Goal: Task Accomplishment & Management: Complete application form

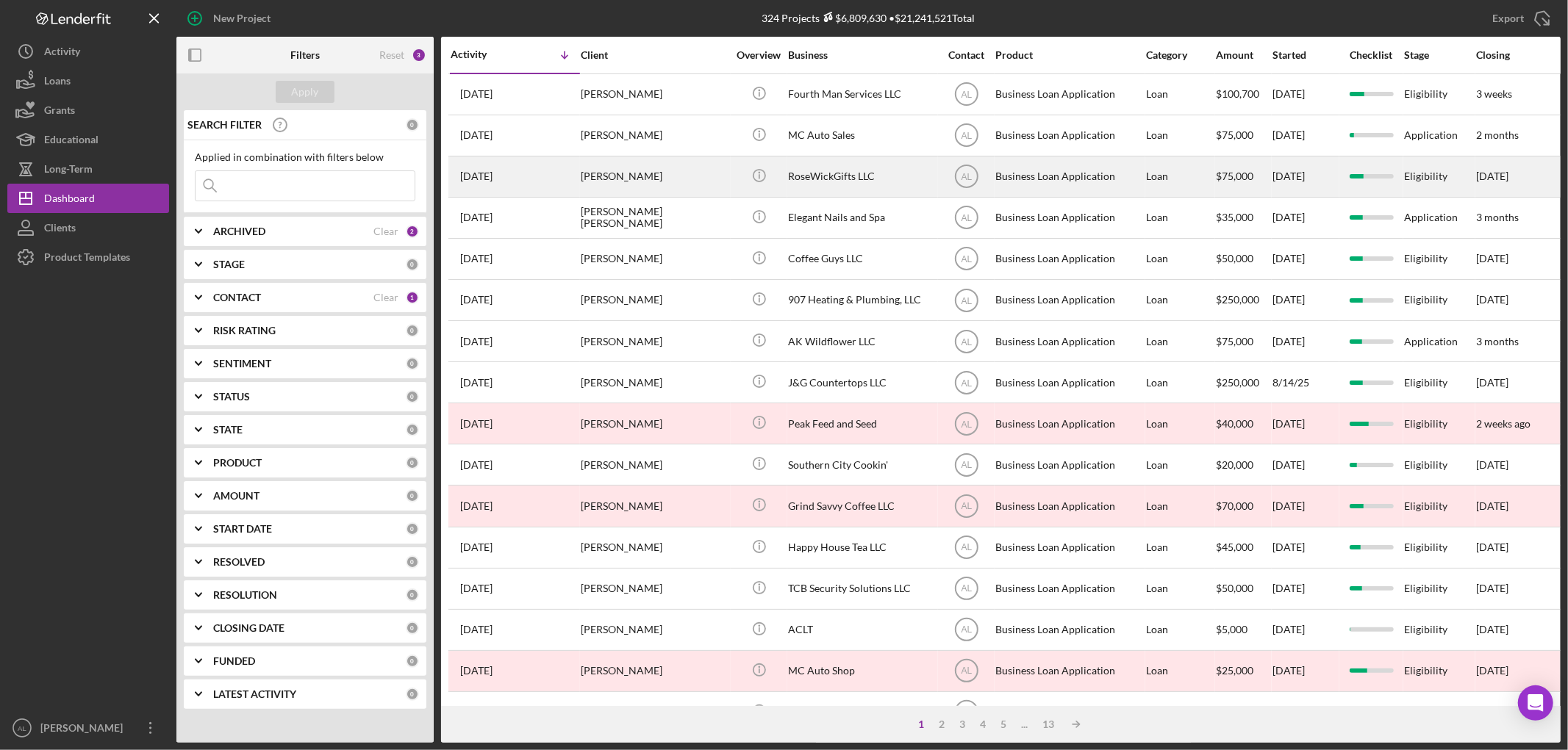
click at [550, 192] on div "[DATE] [PERSON_NAME]" at bounding box center [515, 176] width 129 height 39
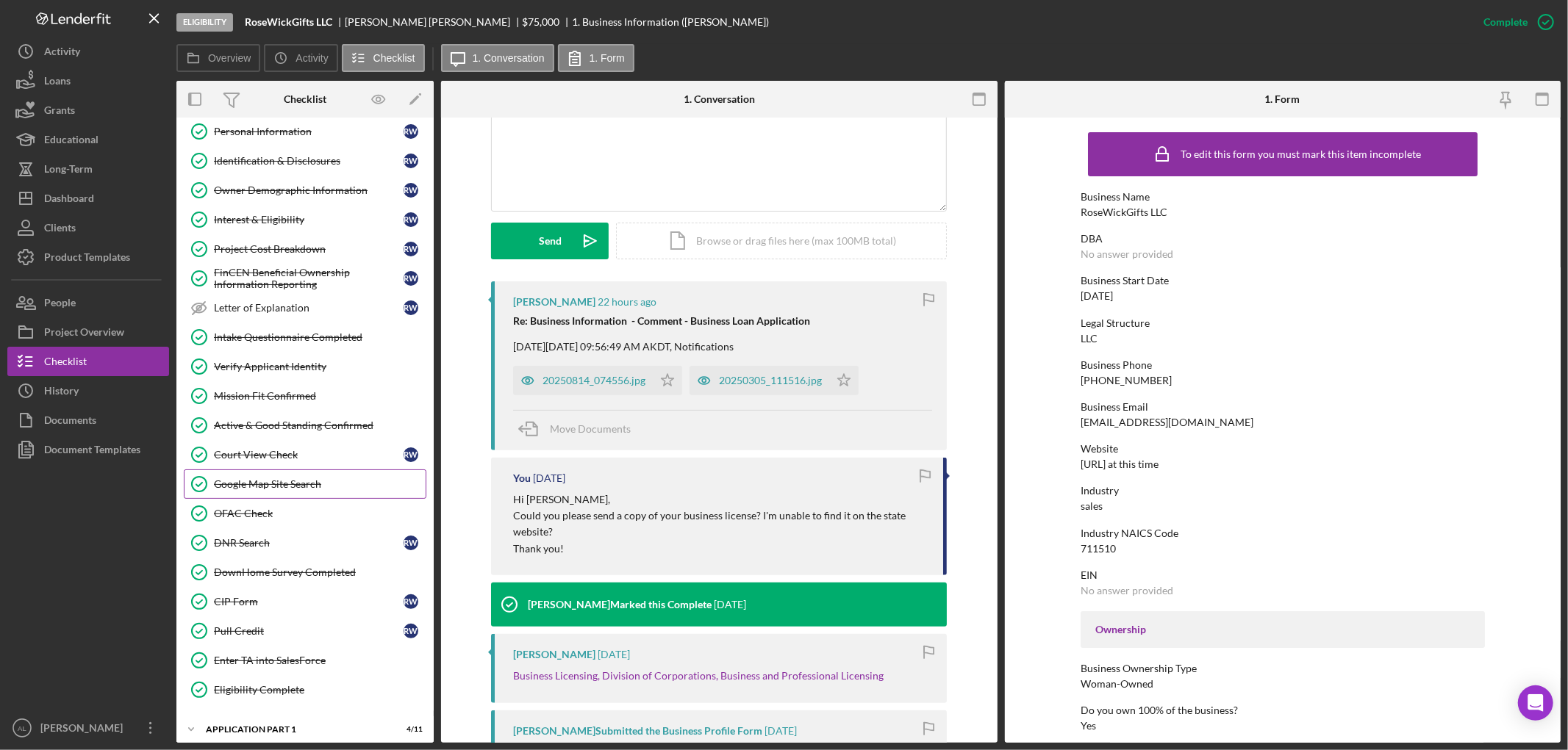
scroll to position [275, 0]
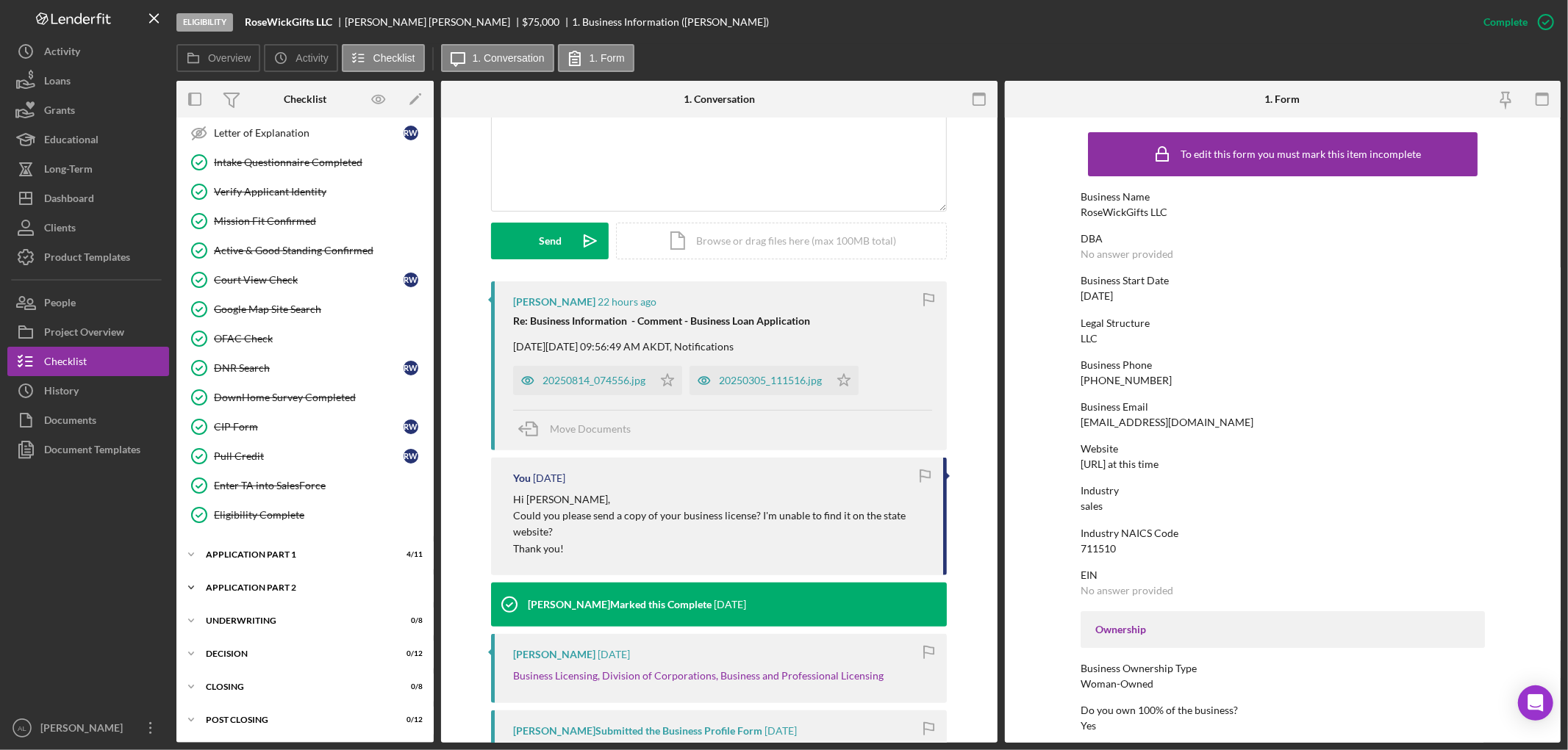
click at [261, 591] on div "Application Part 2" at bounding box center [310, 588] width 210 height 9
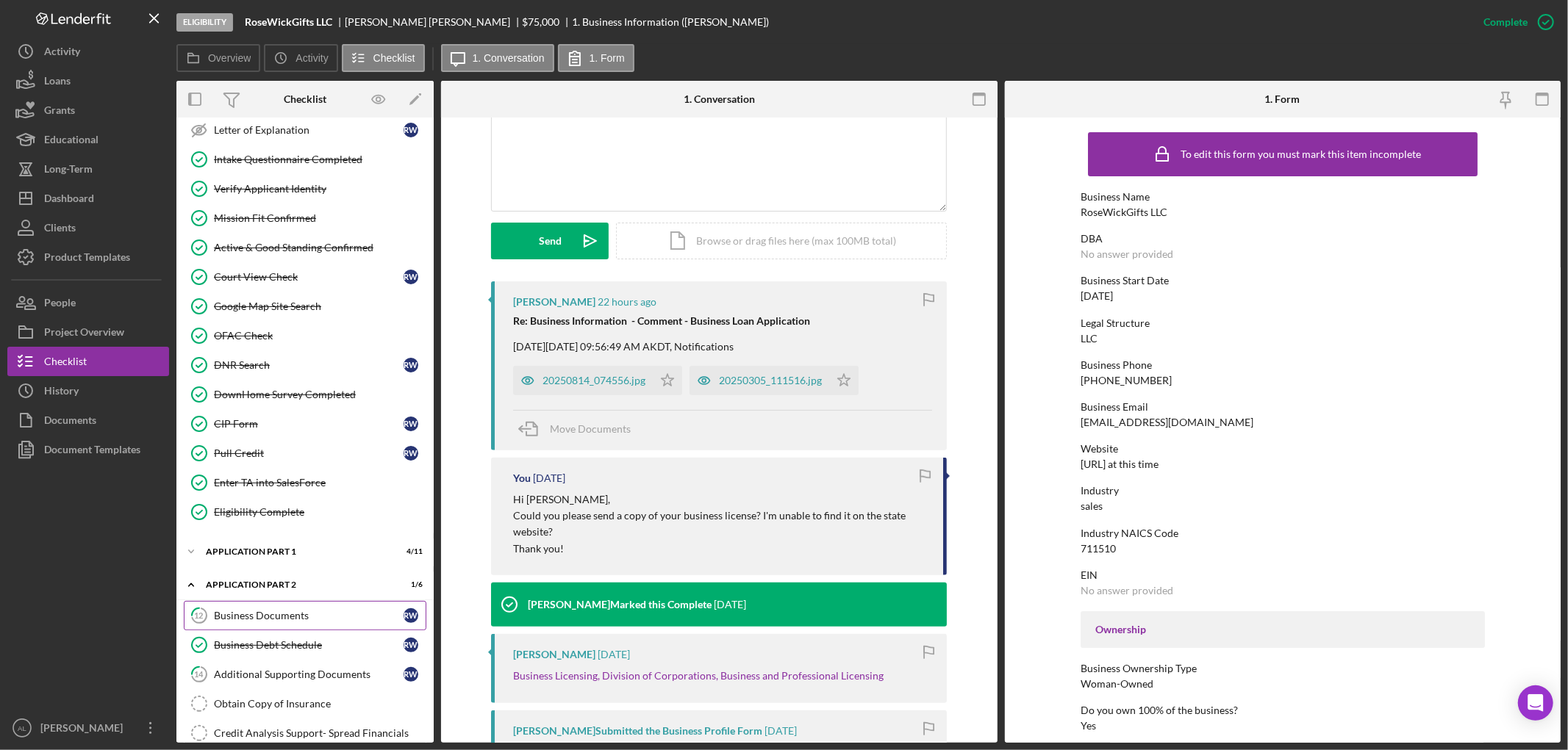
click at [290, 621] on div "Business Documents" at bounding box center [309, 616] width 190 height 12
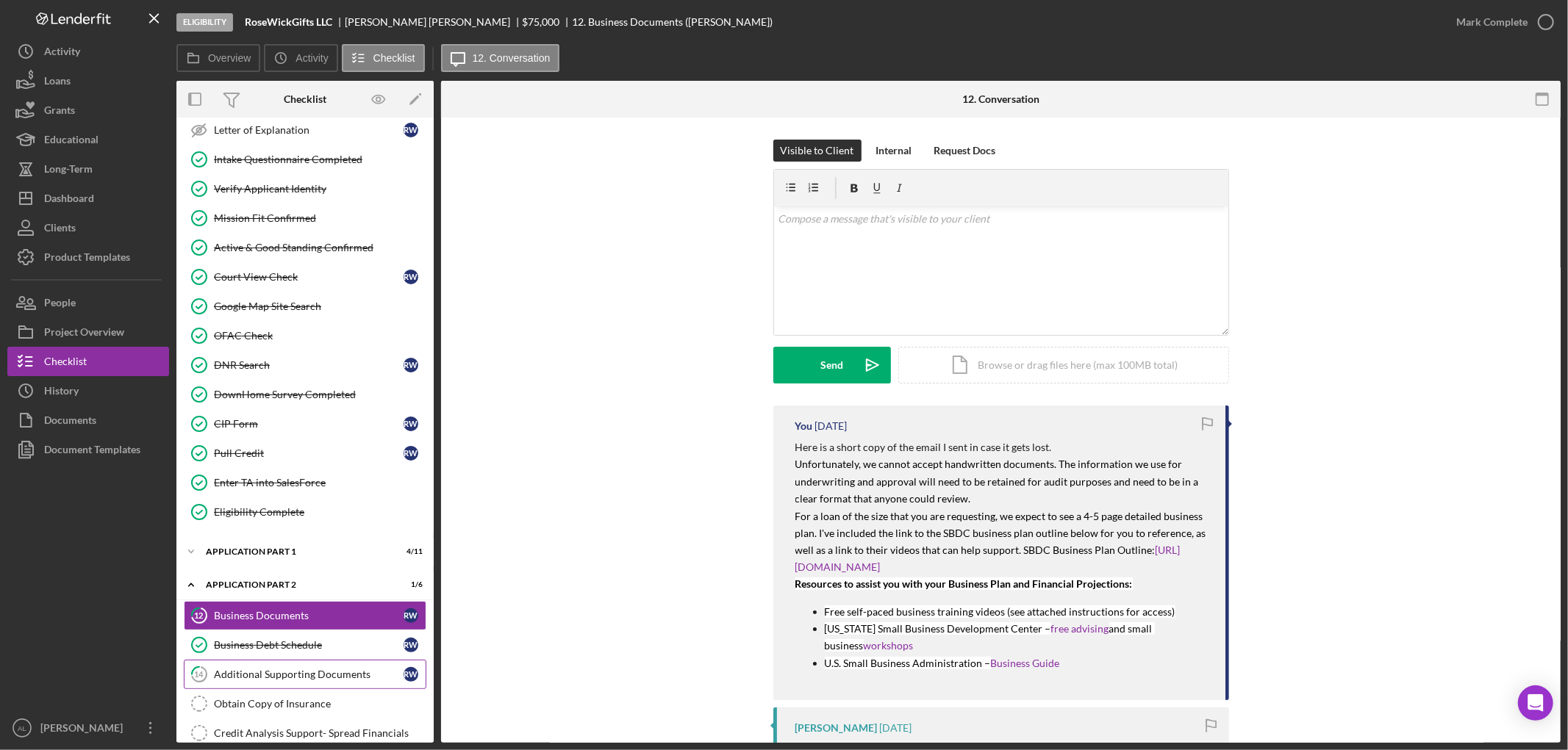
click at [324, 679] on div "Additional Supporting Documents" at bounding box center [309, 675] width 190 height 12
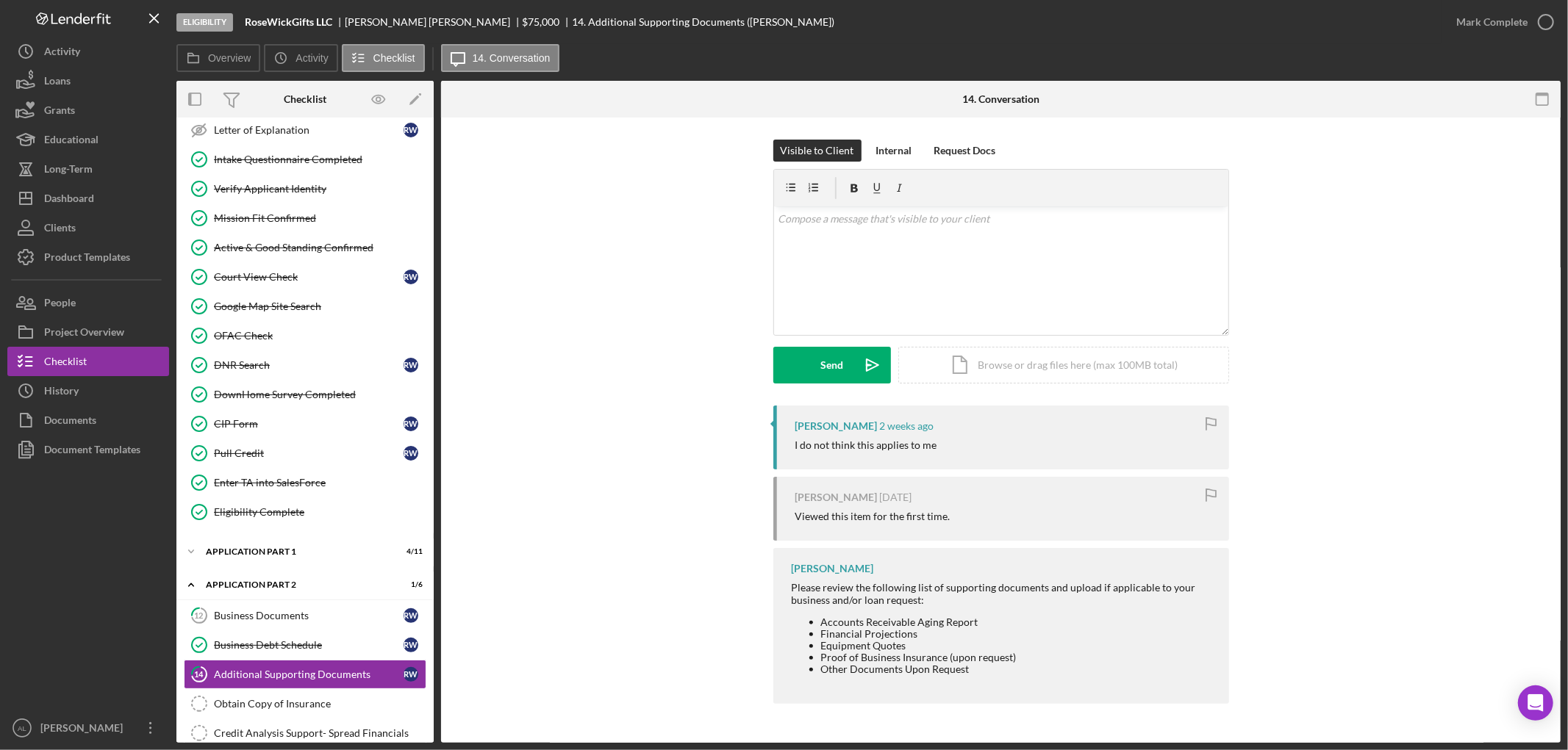
click at [216, 571] on div "Icon/Expander Eligibility 21 / 22 Business Information Business Information R W…" at bounding box center [305, 384] width 257 height 1067
click at [235, 565] on div "Icon/Expander Application Part 1 4 / 11" at bounding box center [305, 552] width 257 height 30
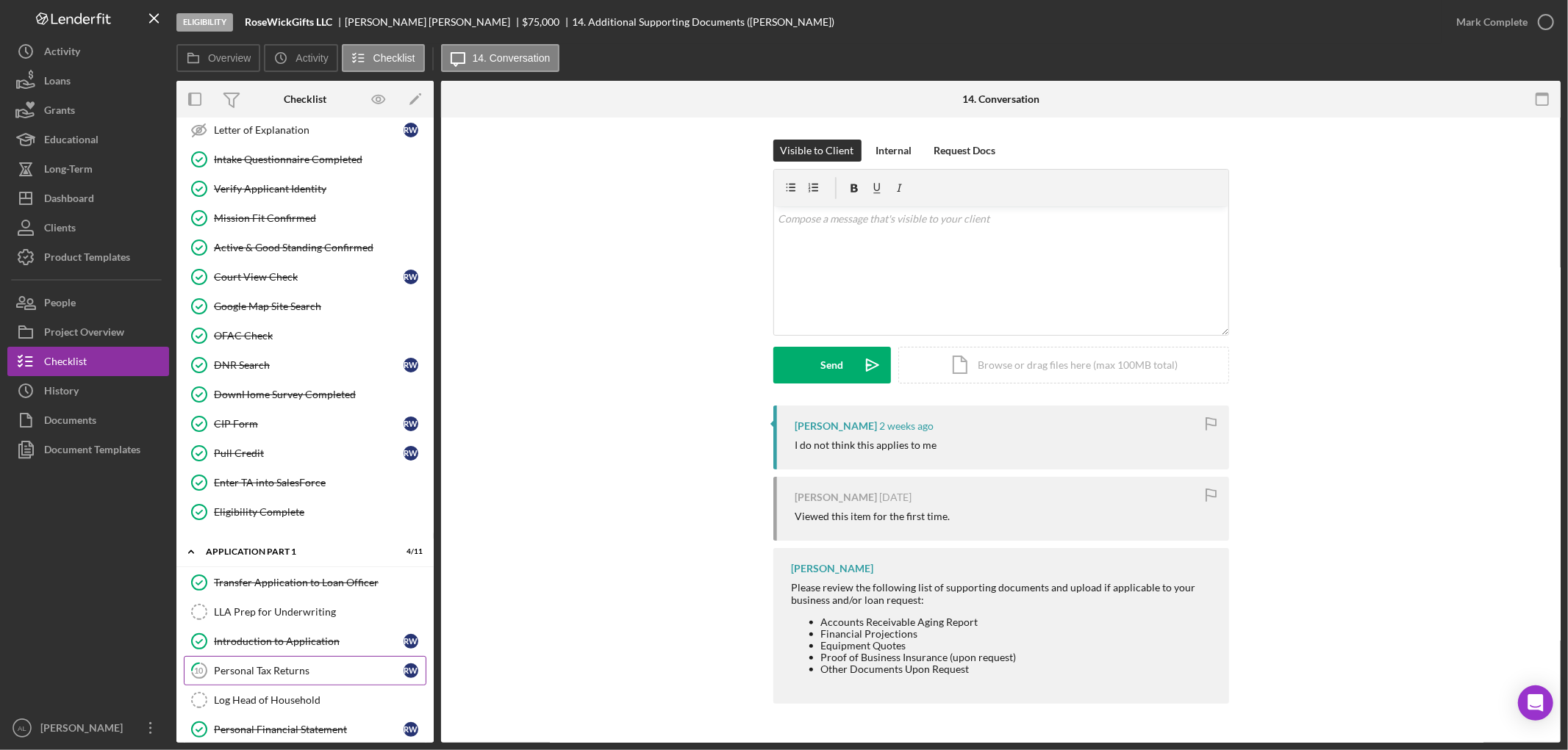
click at [248, 671] on div "Personal Tax Returns" at bounding box center [309, 671] width 190 height 12
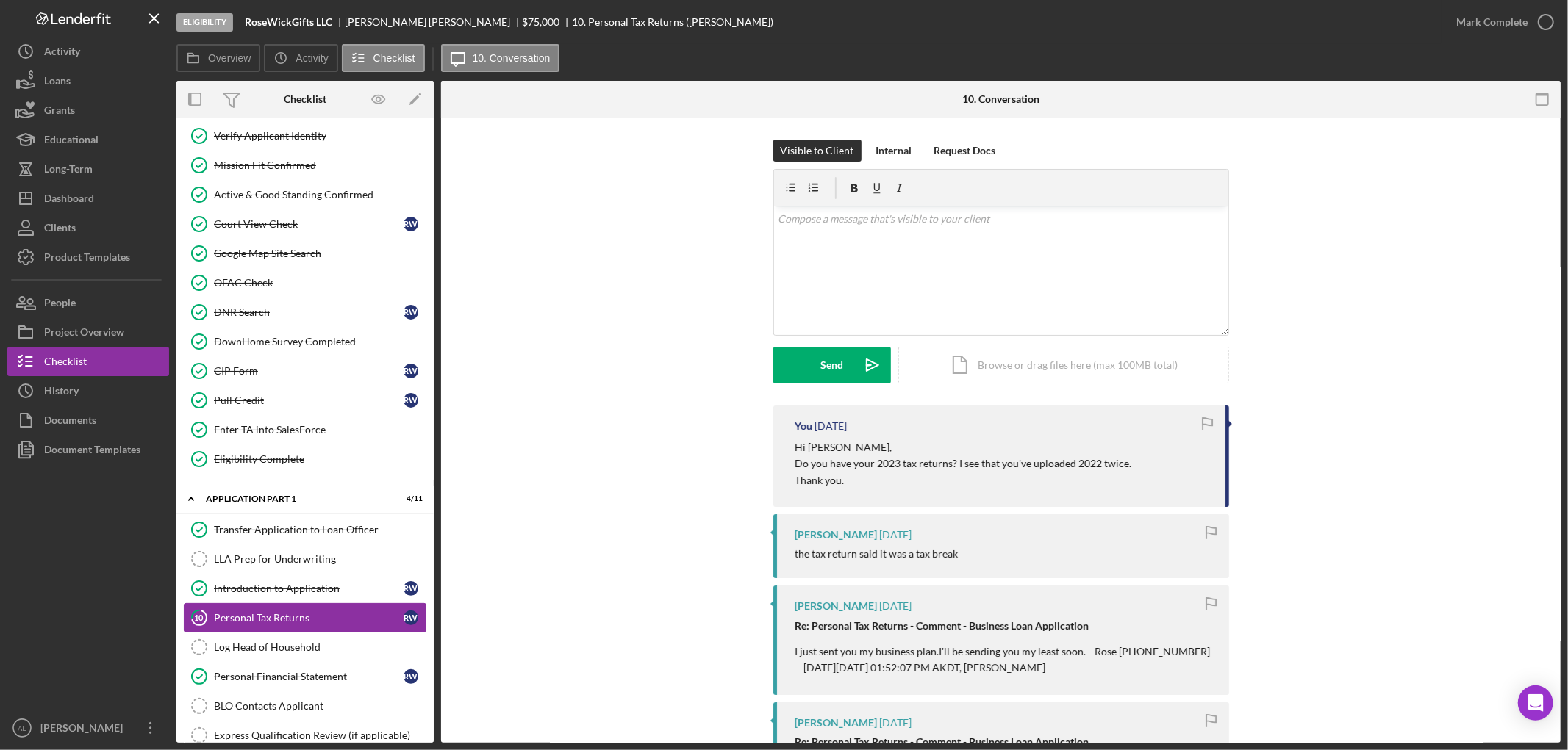
scroll to position [356, 0]
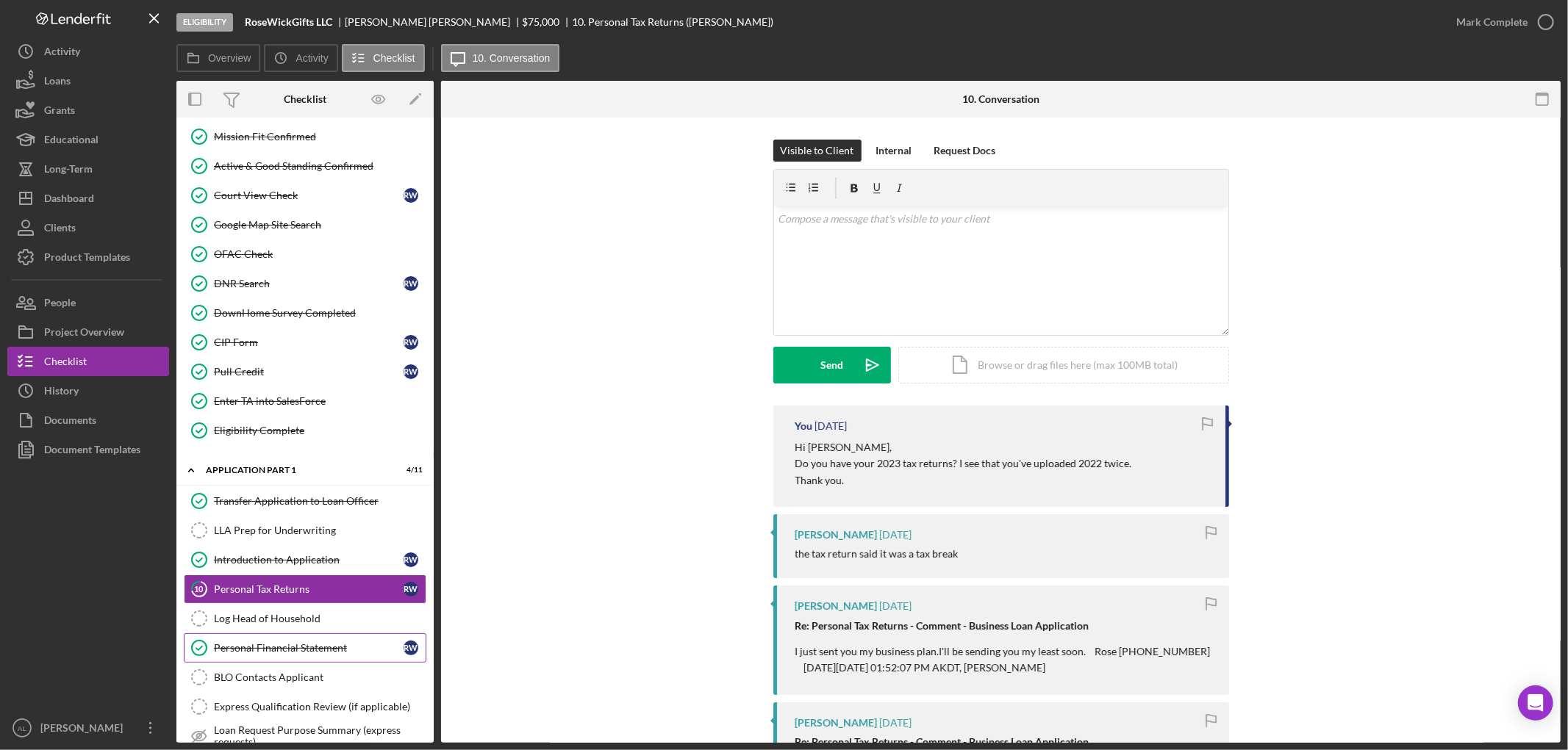
click at [284, 648] on div "Personal Financial Statement" at bounding box center [309, 649] width 190 height 12
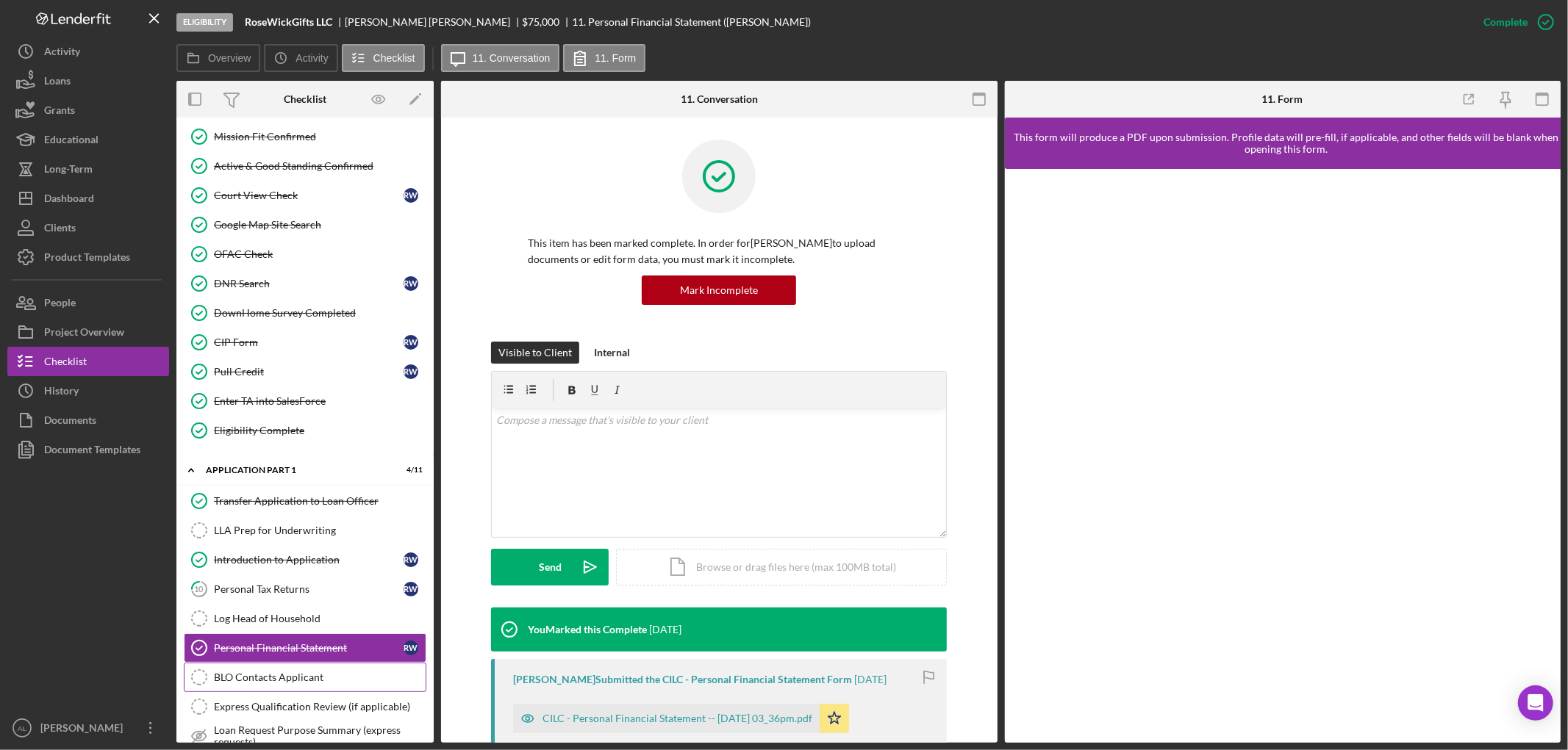
click at [296, 692] on link "BLO Contacts Applicant BLO Contacts Applicant" at bounding box center [305, 677] width 242 height 30
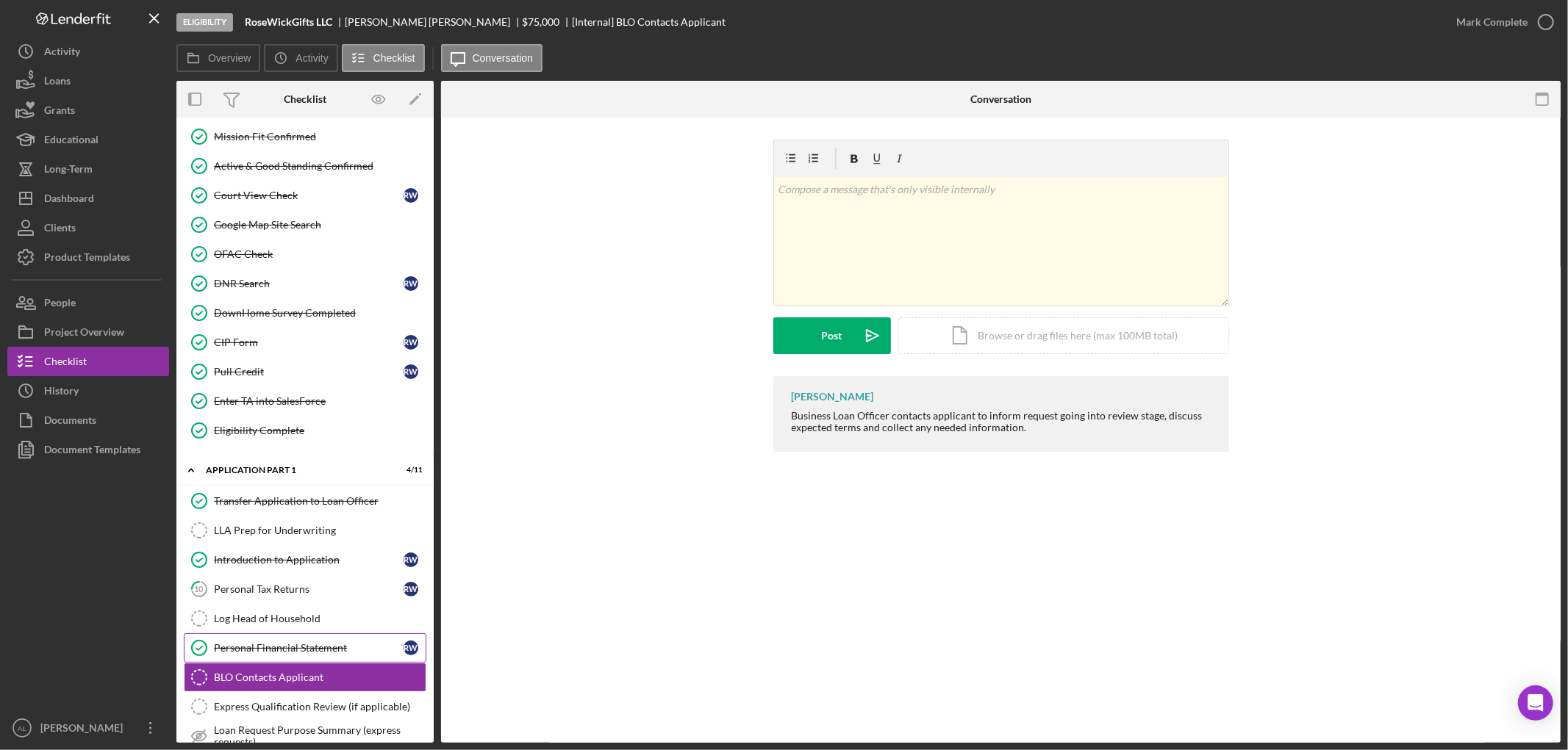
click at [295, 658] on link "Personal Financial Statement Personal Financial Statement R W" at bounding box center [305, 648] width 242 height 30
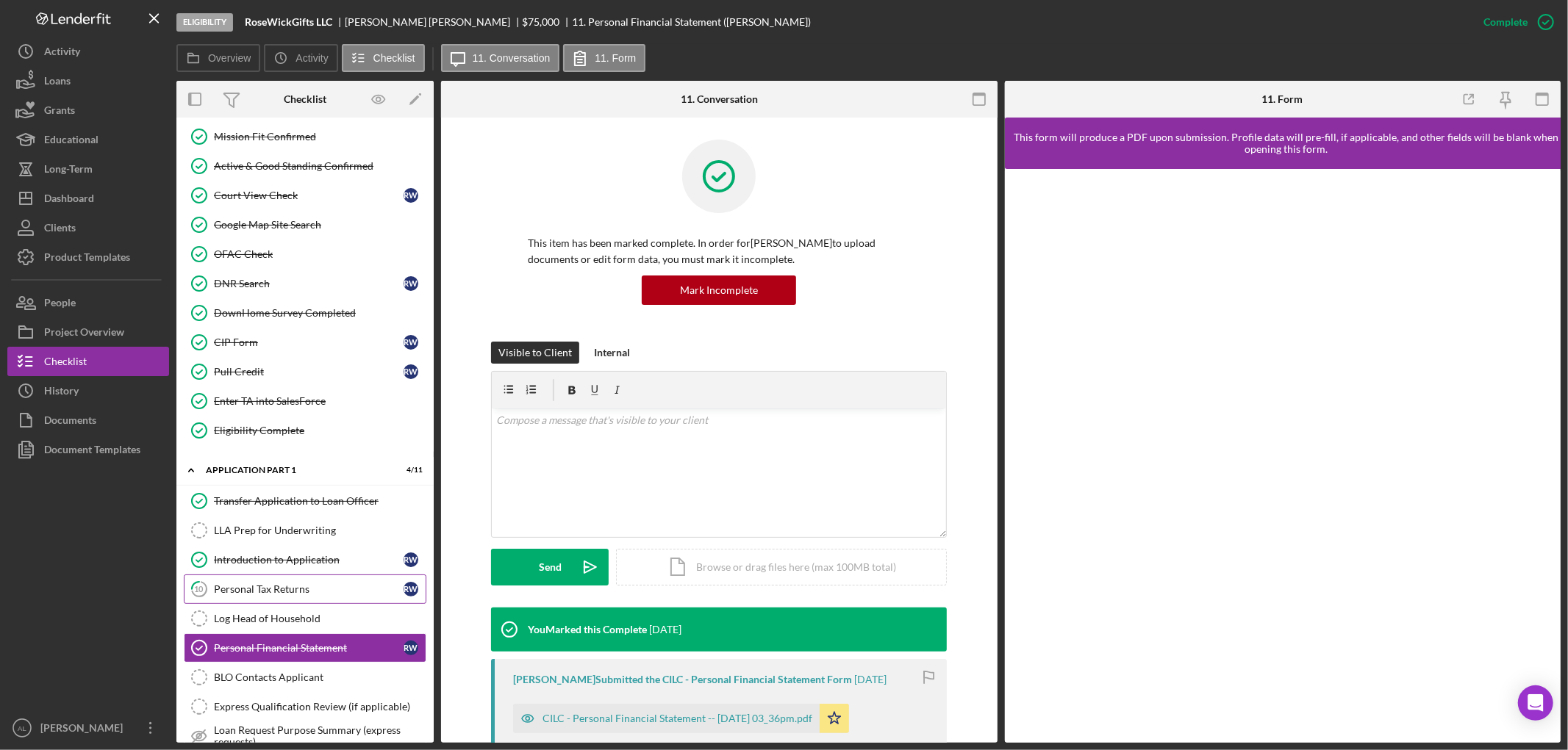
click at [285, 584] on link "10 Personal Tax Returns R W" at bounding box center [305, 589] width 242 height 30
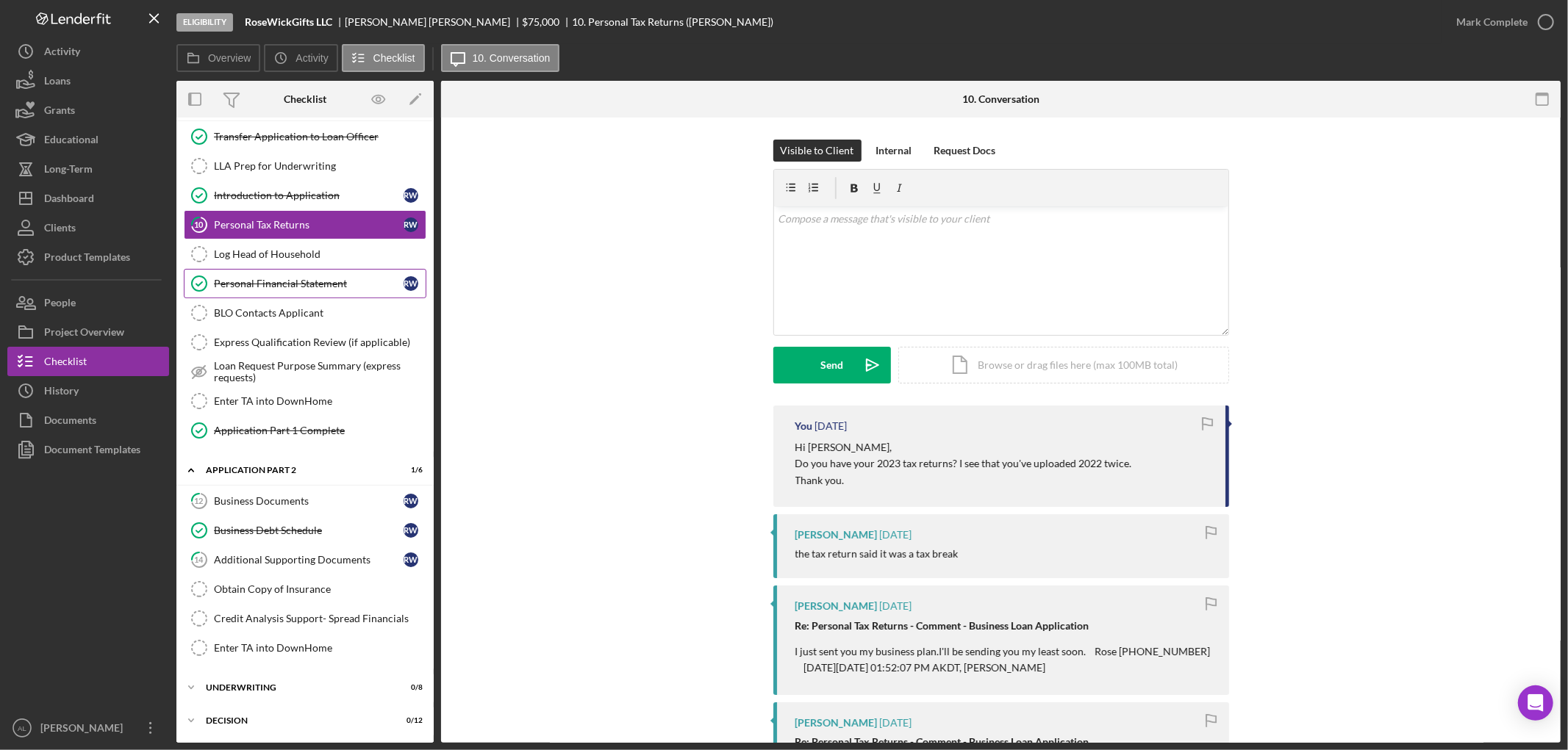
scroll to position [765, 0]
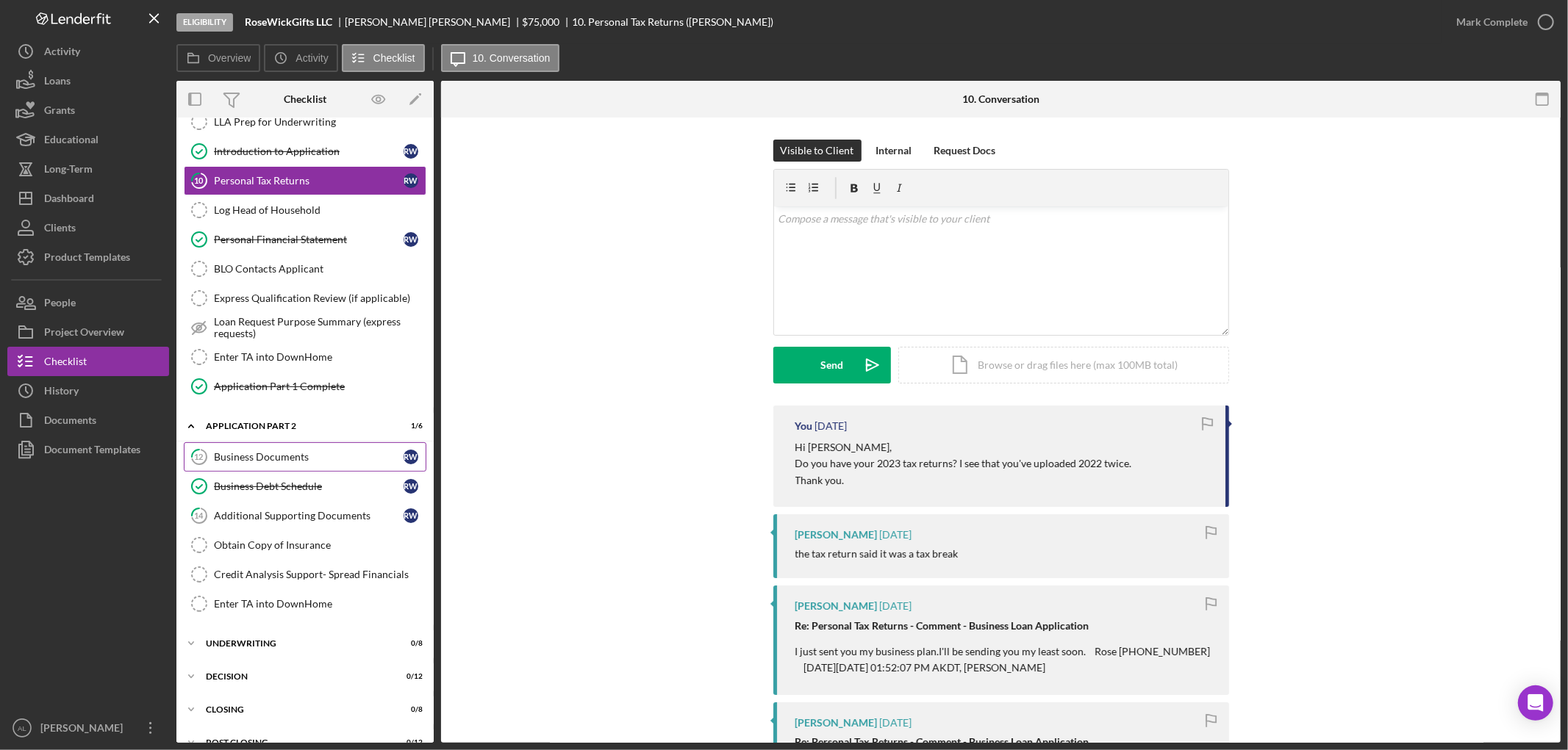
click at [279, 456] on link "12 Business Documents R W" at bounding box center [305, 457] width 242 height 30
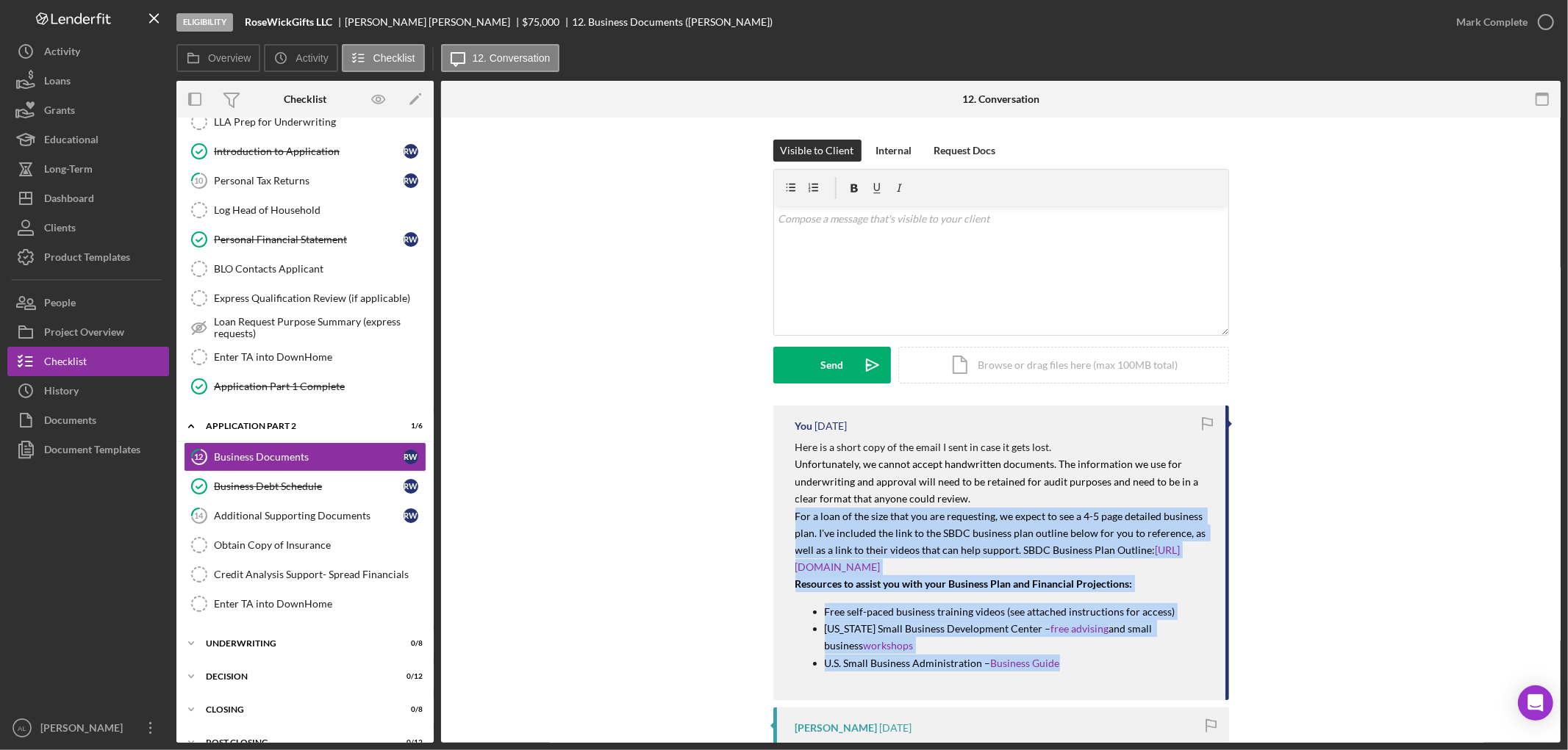
drag, startPoint x: 1088, startPoint y: 665, endPoint x: 787, endPoint y: 520, distance: 334.1
click at [787, 520] on div "You [DATE] Here is a short copy of the email I sent in case it gets lost. Unfor…" at bounding box center [1002, 552] width 456 height 294
copy div "For a loan of the size that you are requesting, we expect to see a 4-5 page det…"
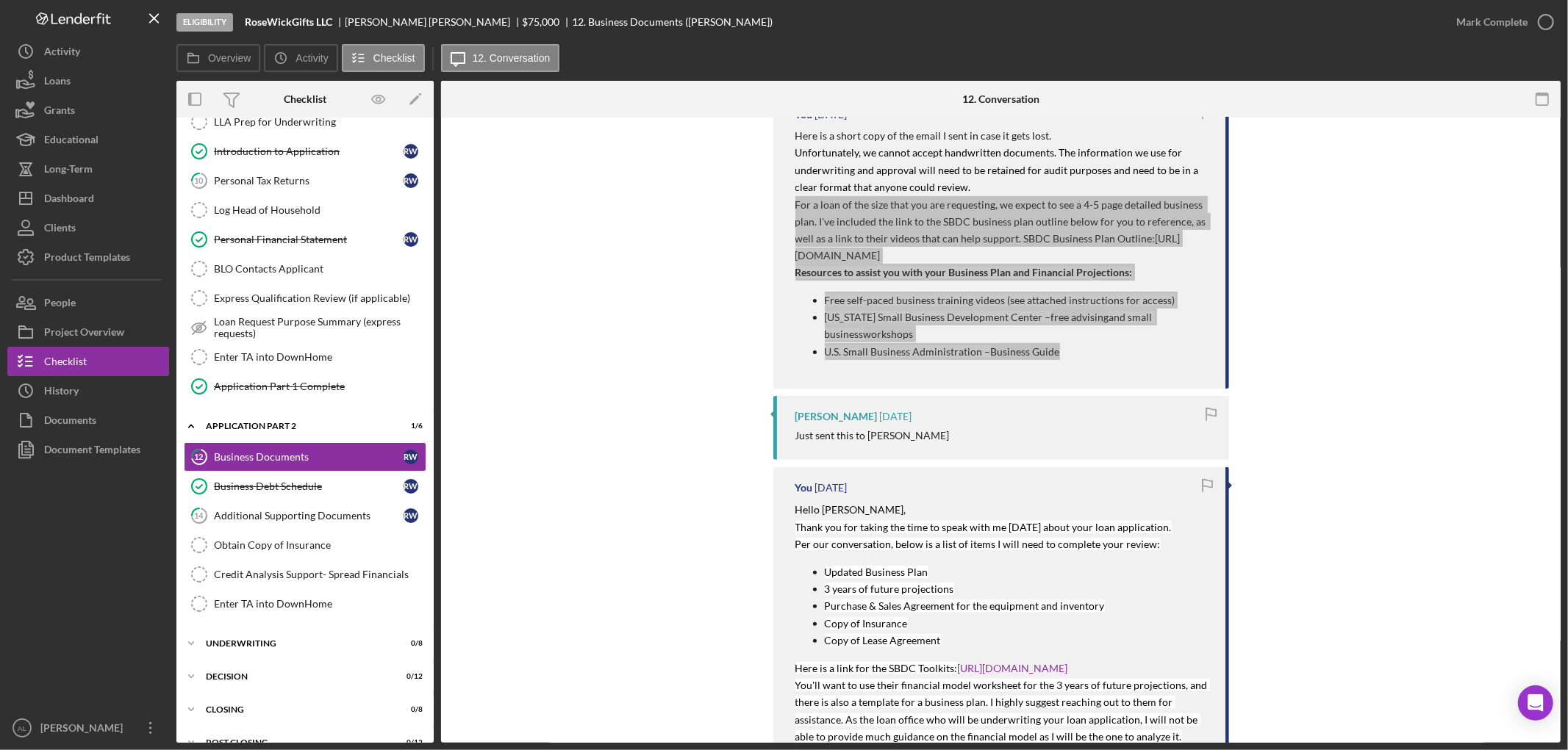
scroll to position [326, 0]
